Goal: Participate in discussion

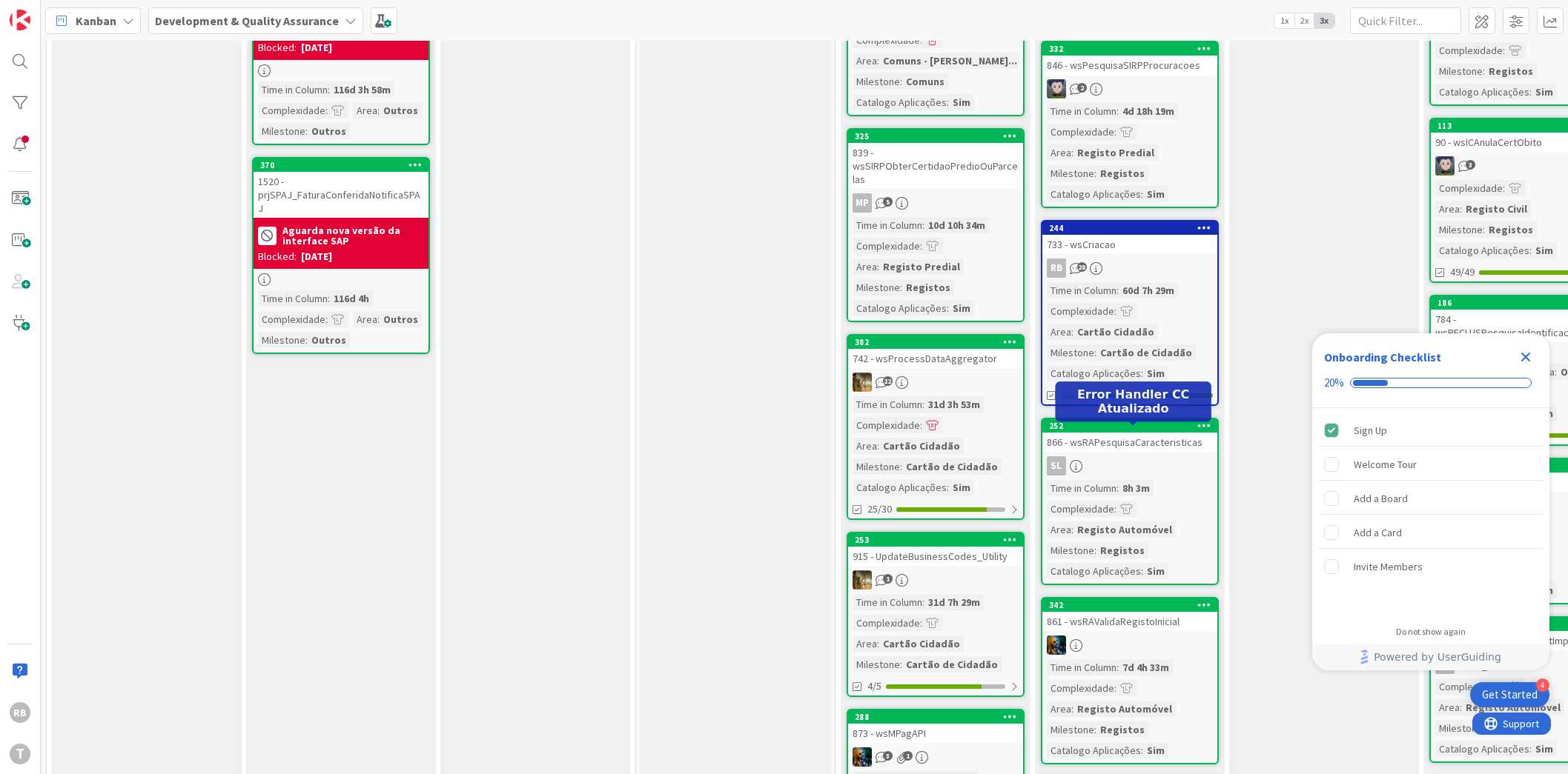
scroll to position [1111, 0]
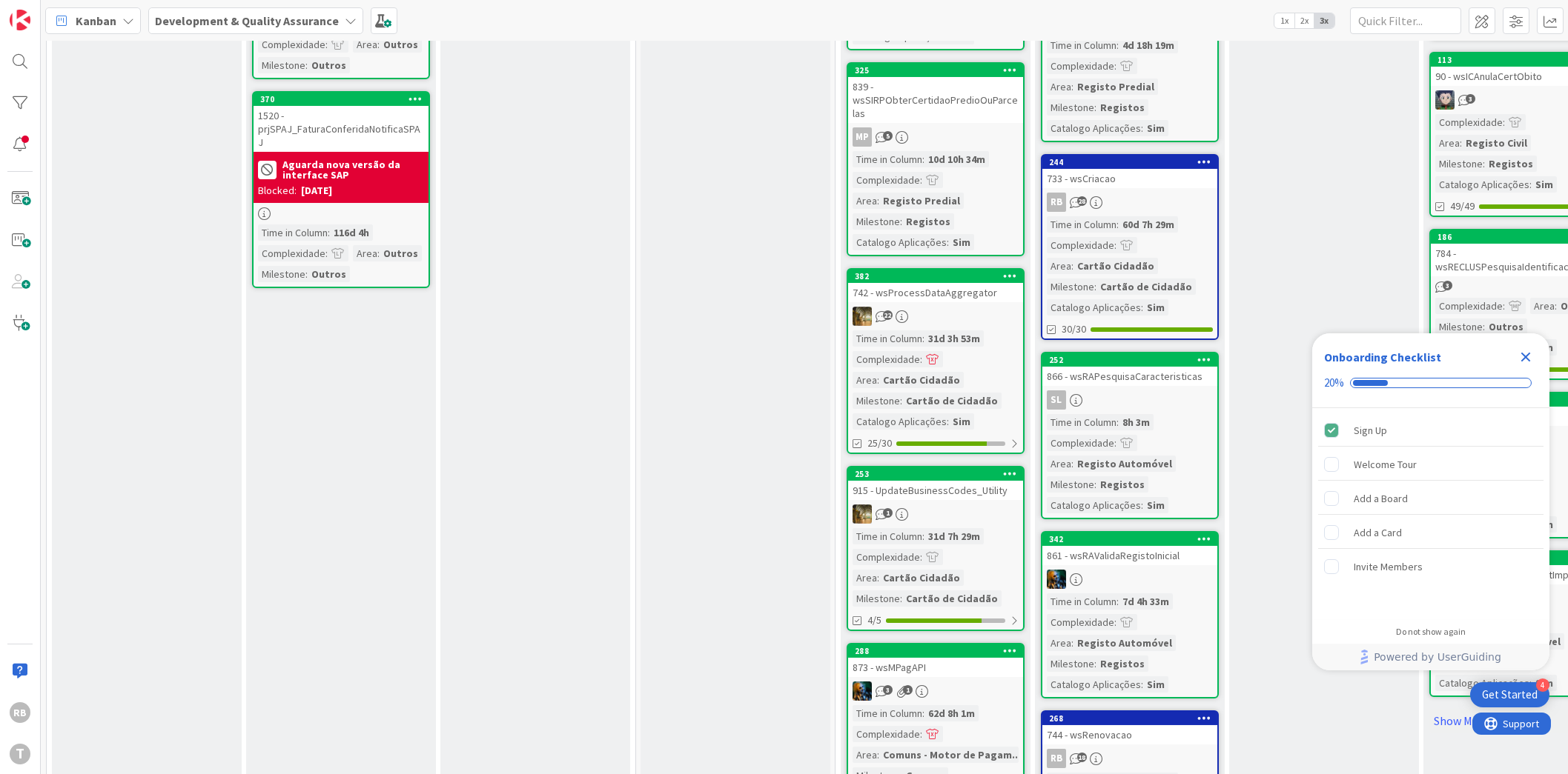
click at [1141, 193] on div "RB 28" at bounding box center [1129, 202] width 175 height 19
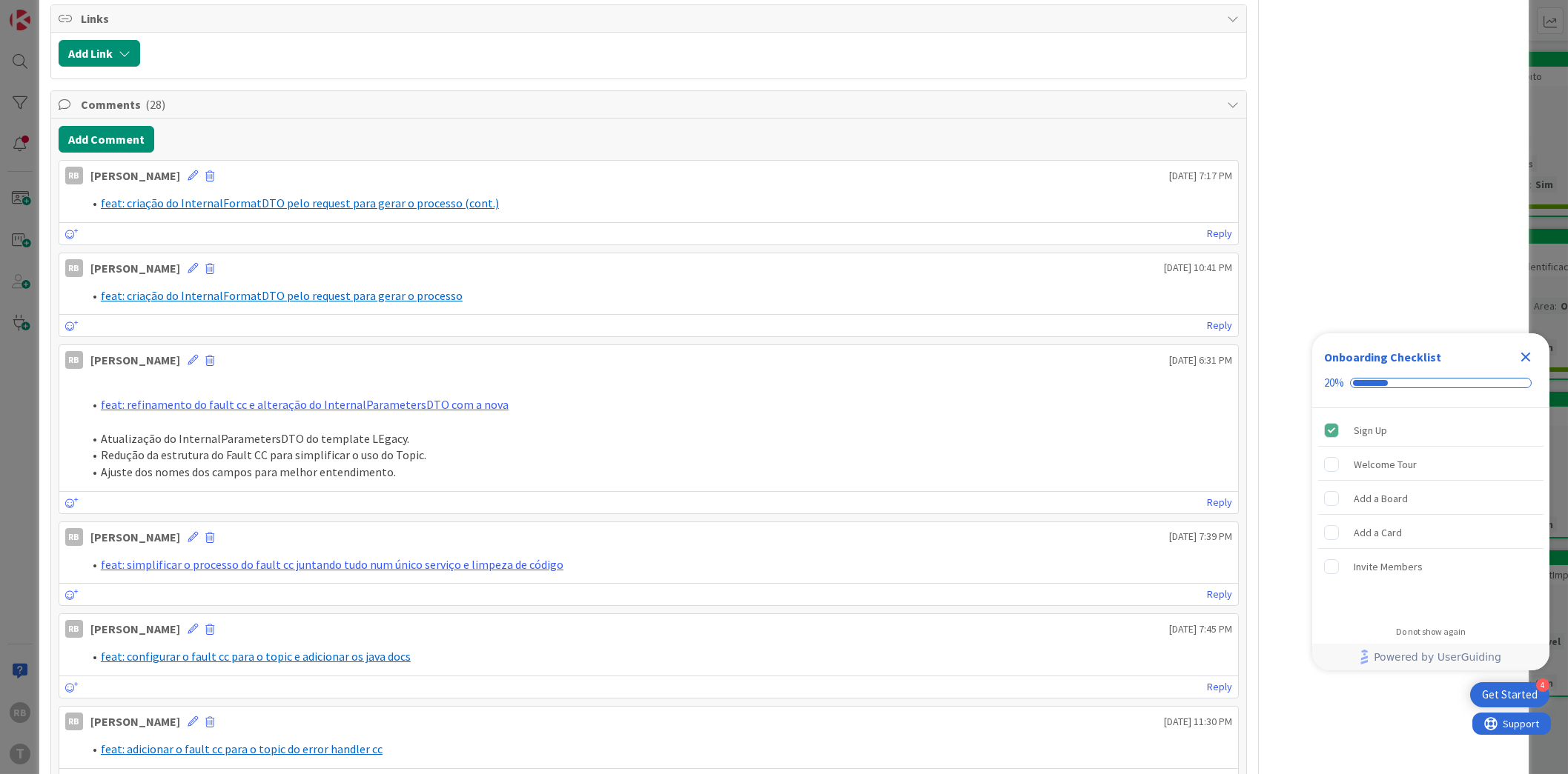
scroll to position [463, 0]
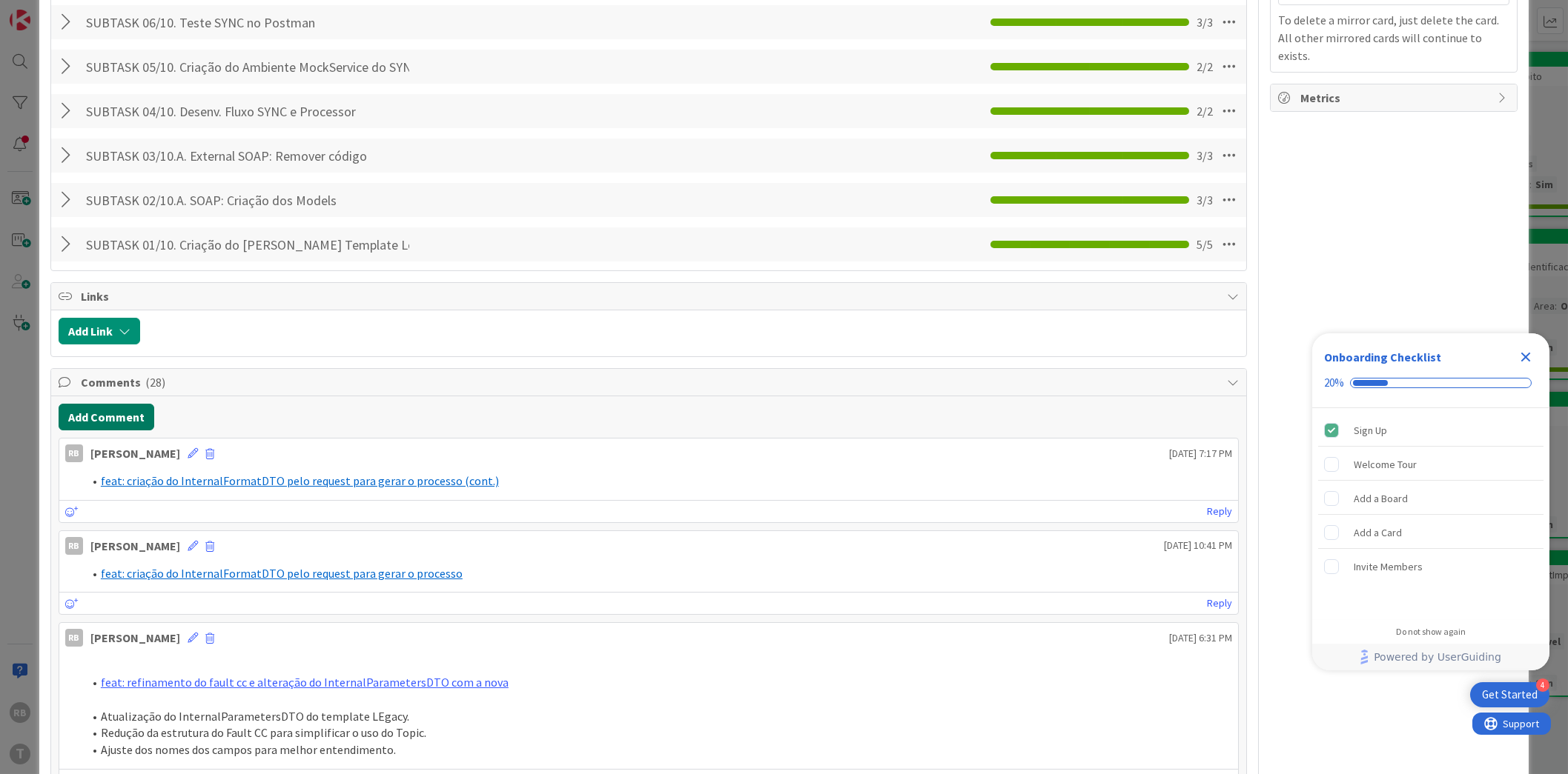
click at [111, 412] on button "Add Comment" at bounding box center [106, 417] width 96 height 26
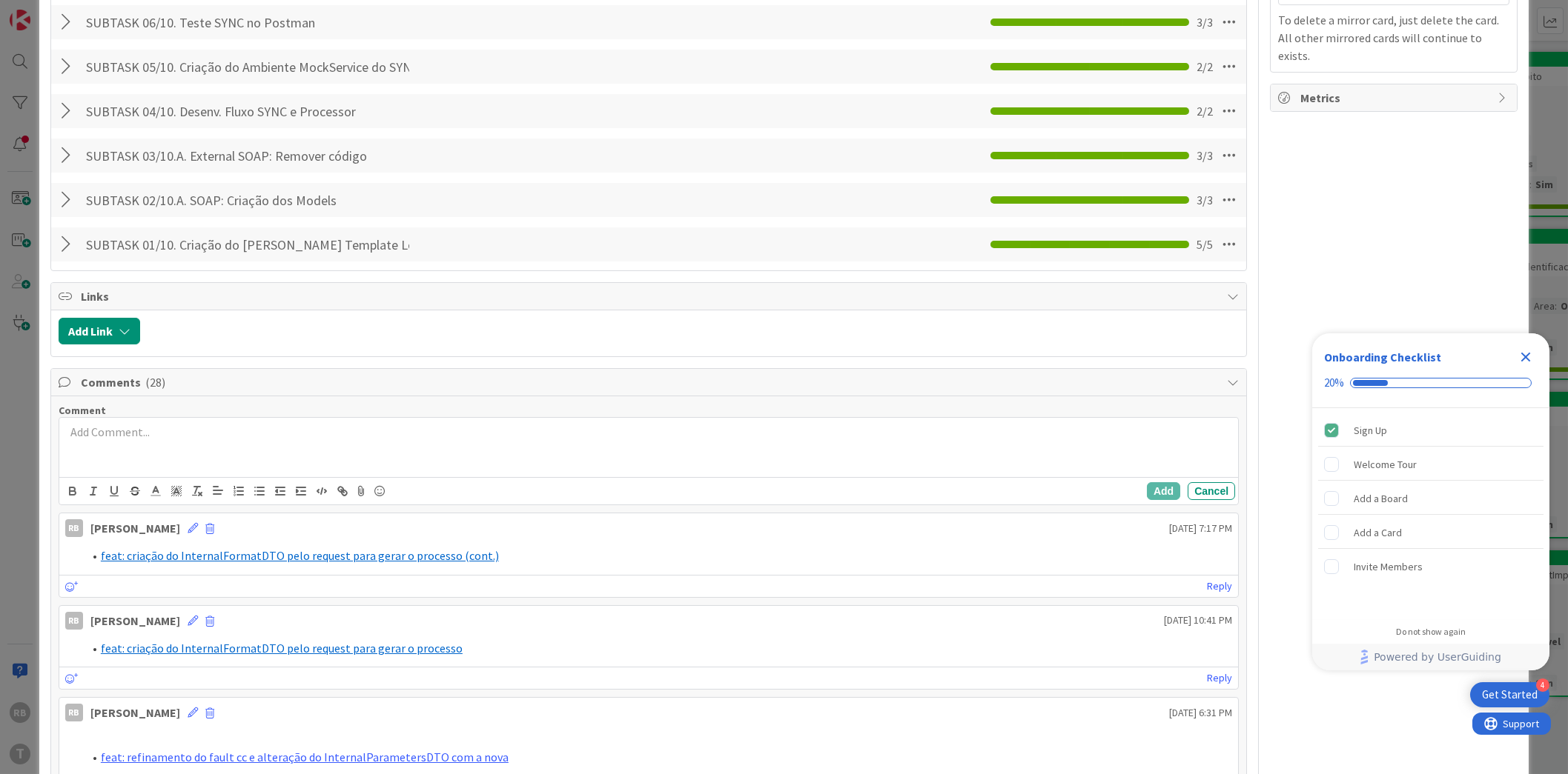
click at [140, 446] on div at bounding box center [648, 447] width 1179 height 59
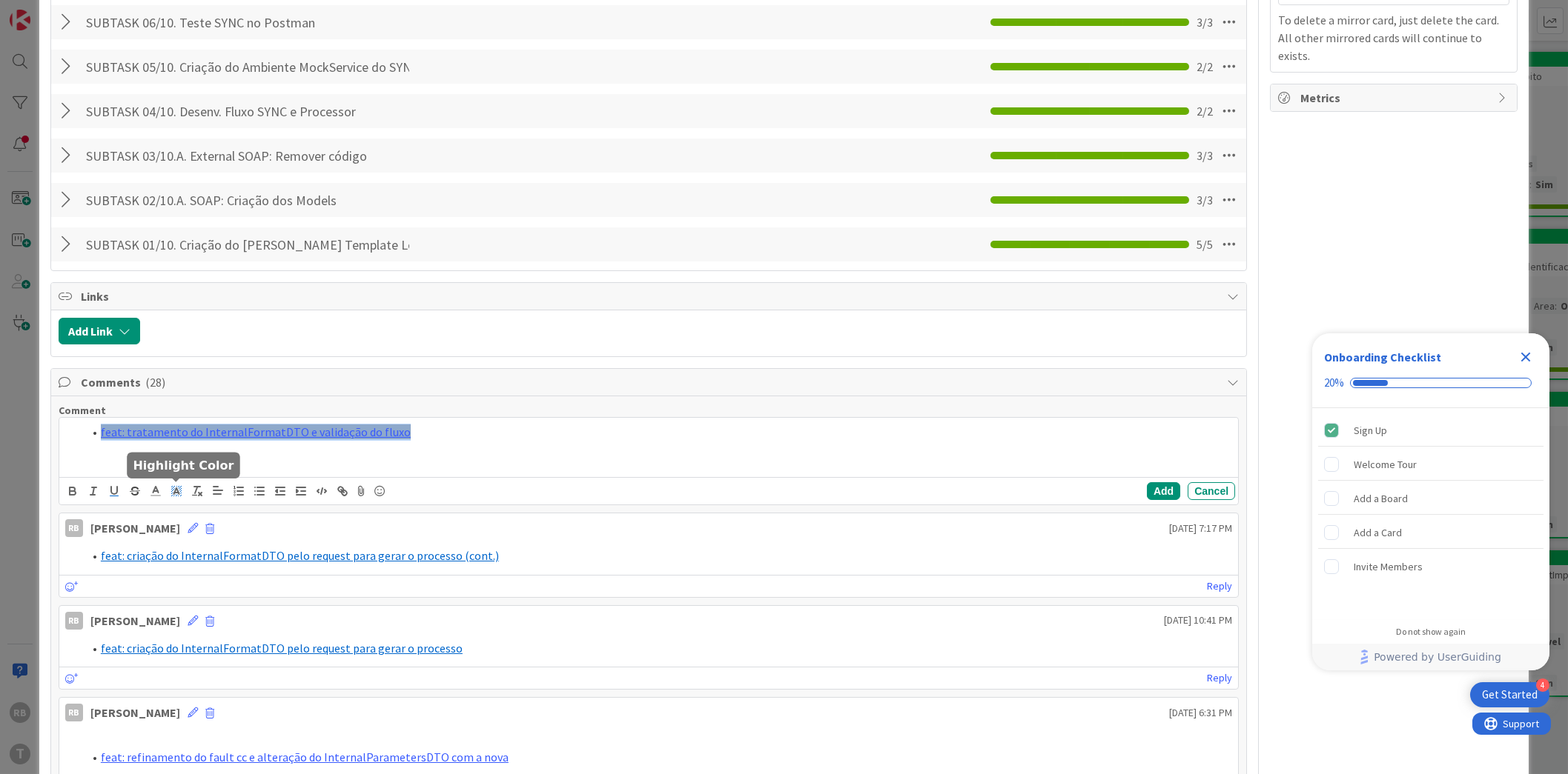
click at [174, 496] on rect at bounding box center [174, 496] width 1 height 1
click at [183, 524] on span at bounding box center [178, 525] width 12 height 12
click at [437, 455] on div "feat: tratamento do InternalFormatDTO e validação do fluxo" at bounding box center [648, 447] width 1179 height 59
click at [1153, 495] on button "Add" at bounding box center [1164, 491] width 33 height 18
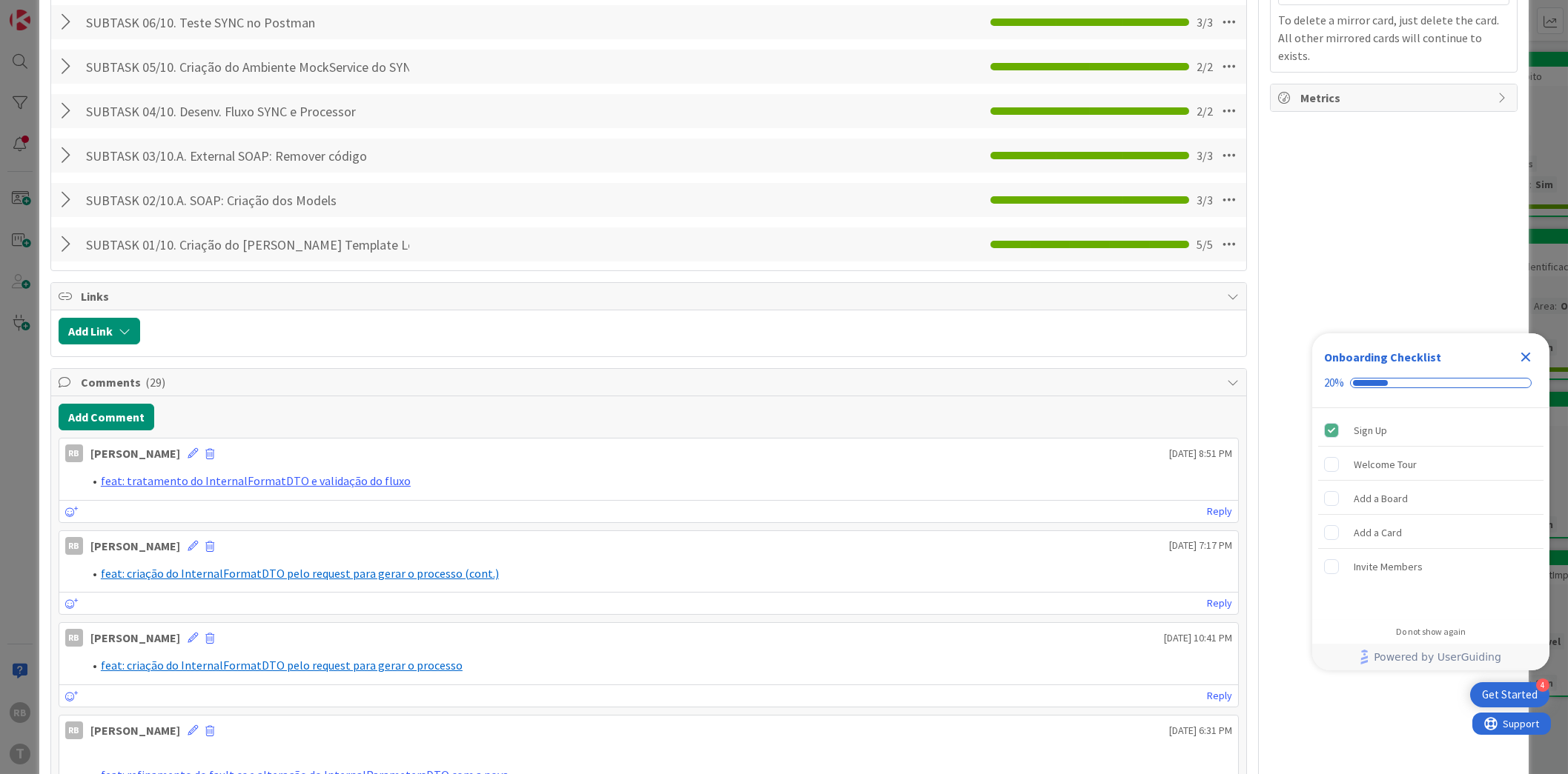
click at [1530, 354] on icon "Close Checklist" at bounding box center [1527, 358] width 10 height 10
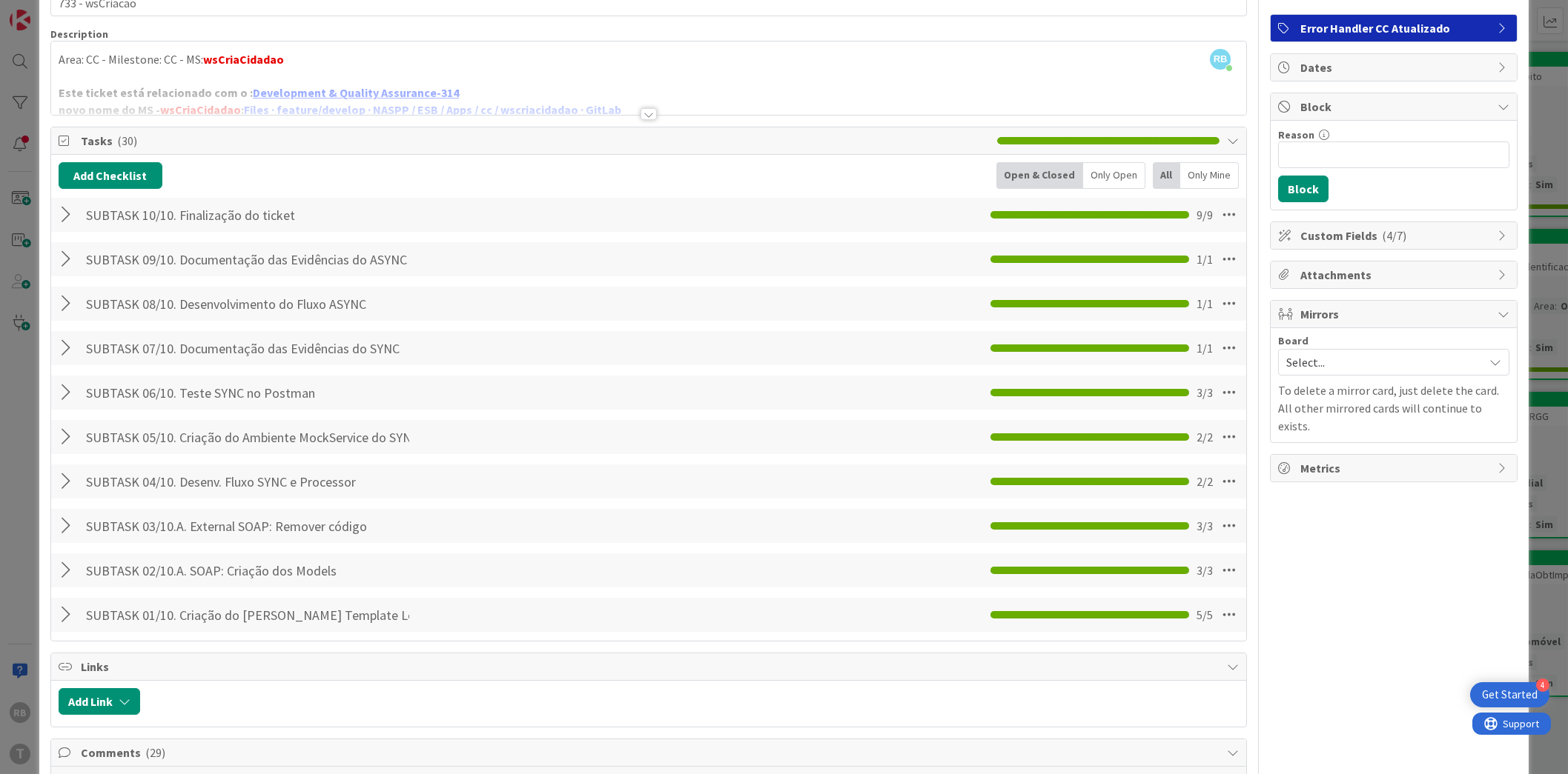
scroll to position [0, 0]
